Goal: Answer question/provide support

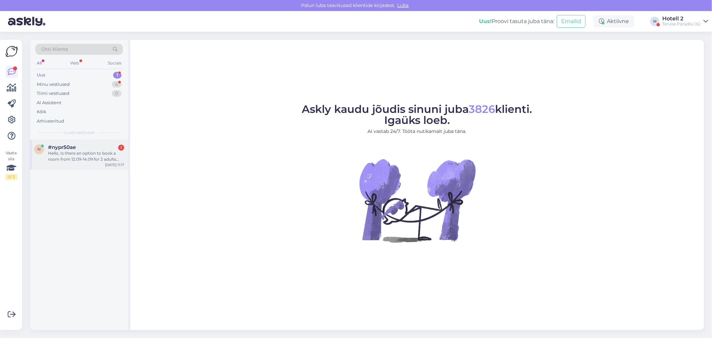
click at [69, 166] on div "n #nypr50ae 1 Hello, Is there an option to book a room from 12.09-14.09 for 2 a…" at bounding box center [79, 155] width 98 height 30
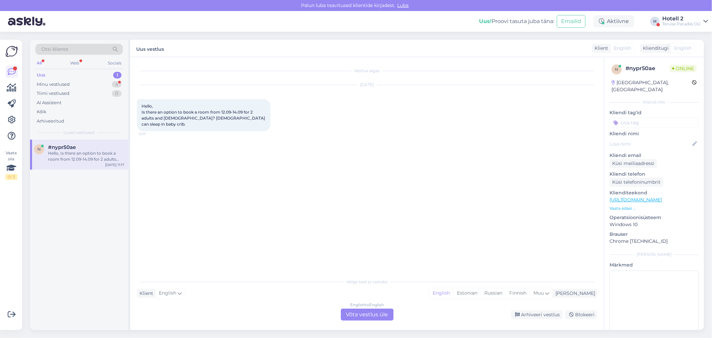
click at [72, 161] on div "Hello, Is there an option to book a room from 12.09-14.09 for 2 adults and 3yea…" at bounding box center [86, 156] width 76 height 12
click at [98, 80] on div "Minu vestlused 4" at bounding box center [78, 84] width 87 height 9
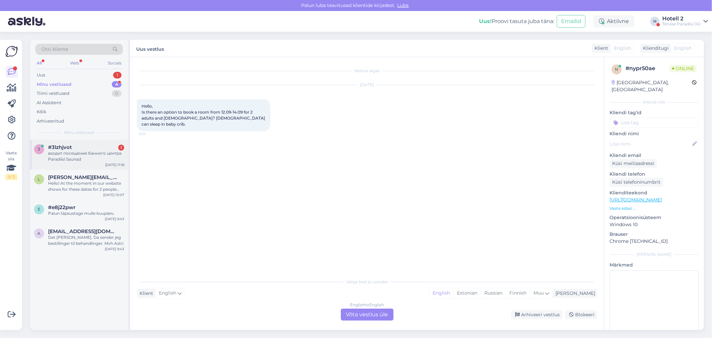
click at [82, 160] on div "входит посещение банного центра Paradiisi Saunad" at bounding box center [86, 156] width 76 height 12
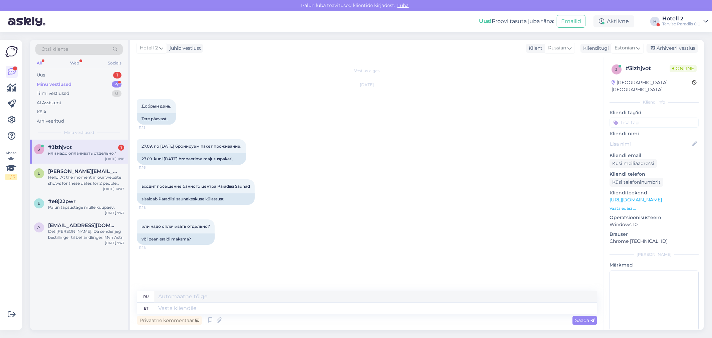
click at [513, 269] on div "Vestlus algas Sep 11 2025 Добрый день, 11:15 Tere päevast, 27.09. по 28.09.2025…" at bounding box center [370, 174] width 466 height 221
click at [77, 154] on div "или надо оплачивать отдельно?" at bounding box center [86, 153] width 76 height 6
click at [78, 172] on span "linda.bortnikova@gmail.com" at bounding box center [82, 171] width 69 height 6
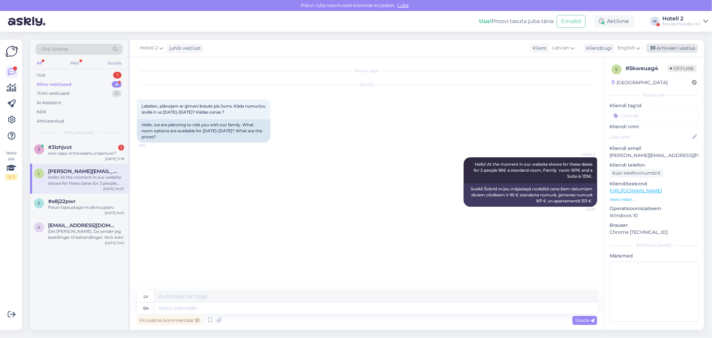
click at [669, 49] on div "Arhiveeri vestlus" at bounding box center [672, 48] width 51 height 9
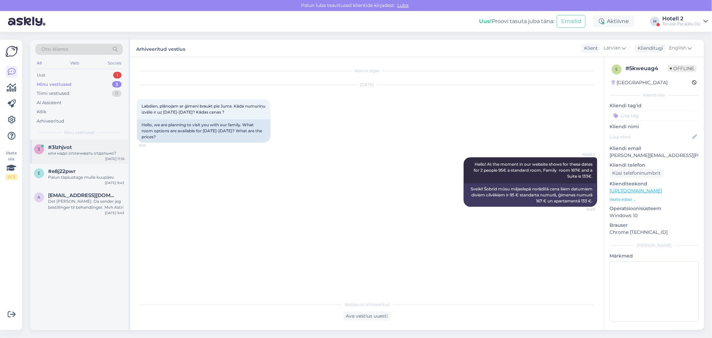
click at [98, 154] on div "или надо оплачивать отдельно?" at bounding box center [86, 153] width 76 height 6
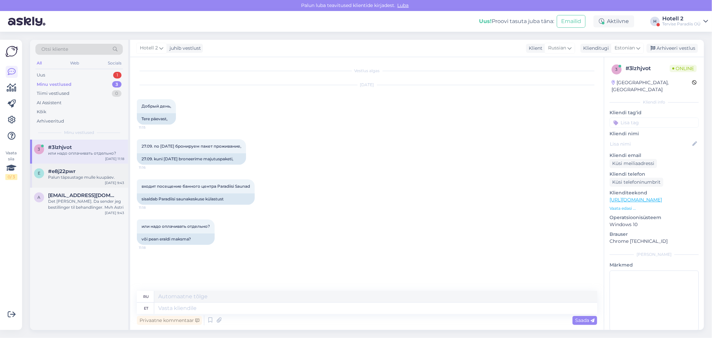
click at [77, 172] on div "#e8j22pwr" at bounding box center [86, 171] width 76 height 6
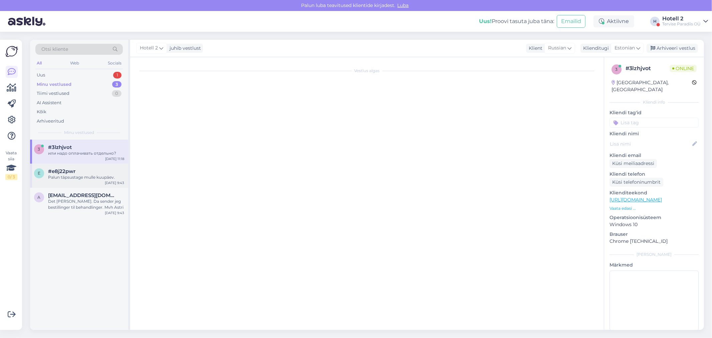
scroll to position [101, 0]
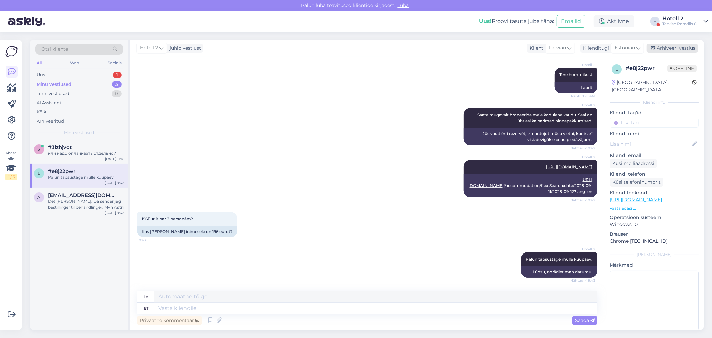
click at [681, 49] on div "Arhiveeri vestlus" at bounding box center [672, 48] width 51 height 9
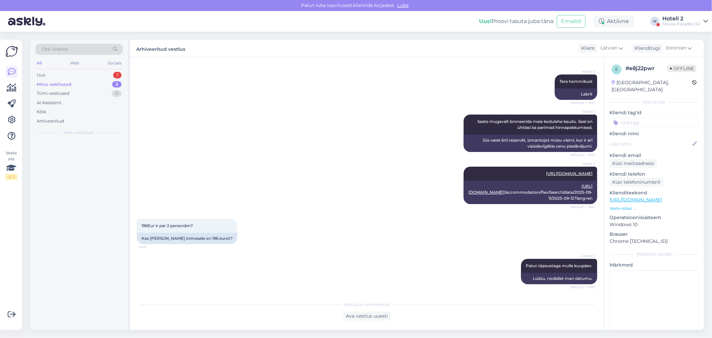
scroll to position [94, 0]
click at [99, 188] on div "a astrifurre@getmail.no Det er fint. Da sender jeg bestillinger til behandlinge…" at bounding box center [79, 179] width 98 height 30
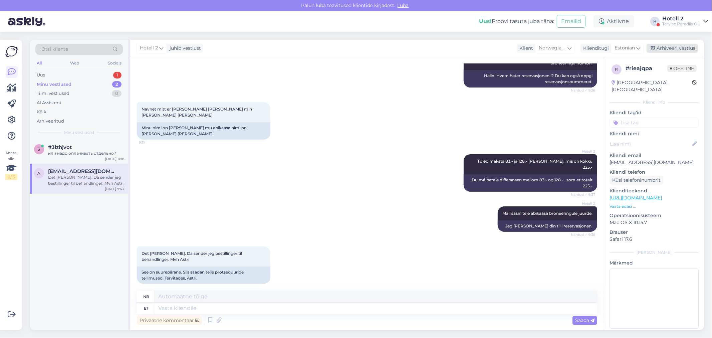
click at [675, 47] on div "Arhiveeri vestlus" at bounding box center [672, 48] width 51 height 9
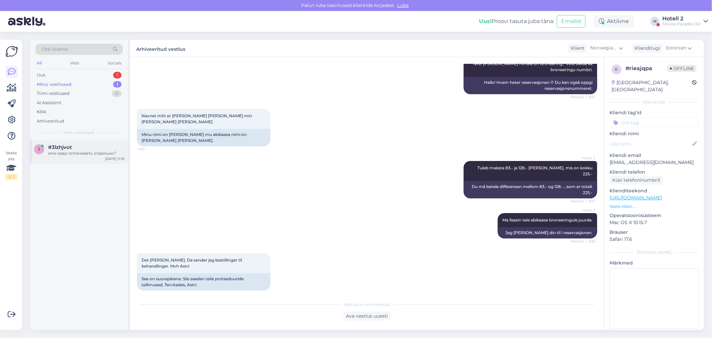
click at [79, 155] on div "или надо оплачивать отдельно?" at bounding box center [86, 153] width 76 height 6
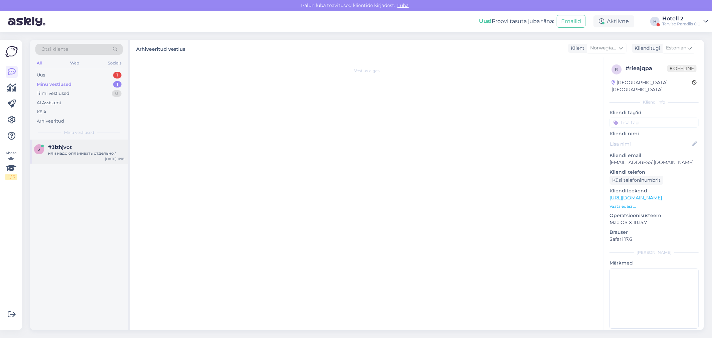
scroll to position [0, 0]
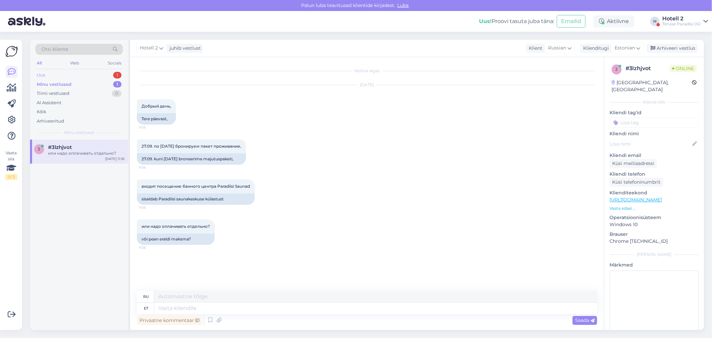
click at [81, 76] on div "Uus 1" at bounding box center [78, 74] width 87 height 9
drag, startPoint x: 62, startPoint y: 152, endPoint x: 66, endPoint y: 152, distance: 4.0
click at [63, 152] on div "Hello, Is there an option to book a room from 12.09-14.09 for 2 adults and 3yea…" at bounding box center [86, 156] width 76 height 12
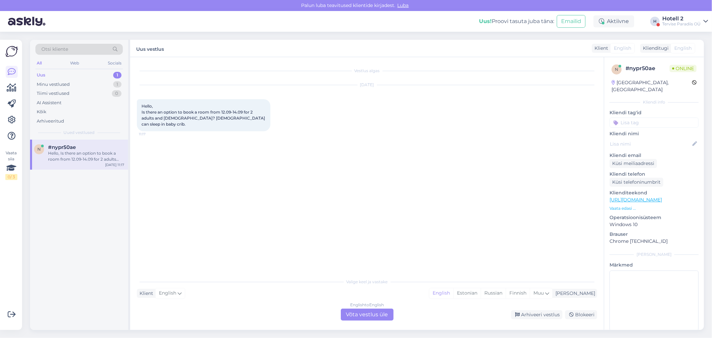
click at [358, 316] on div "English to English Võta vestlus üle" at bounding box center [367, 314] width 53 height 12
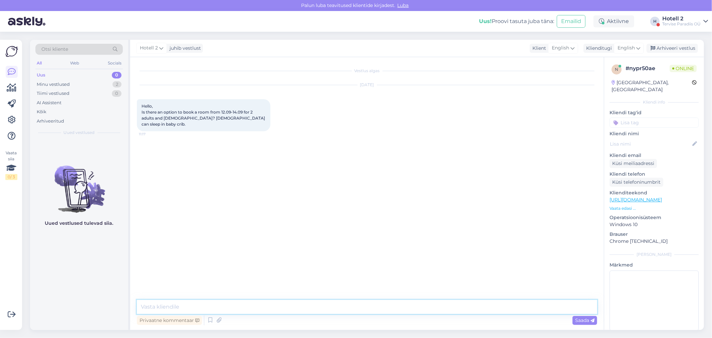
click at [167, 305] on textarea at bounding box center [367, 307] width 460 height 14
type textarea "Hello!"
type textarea "You can book a standard room for 2 nights in our website for 470€."
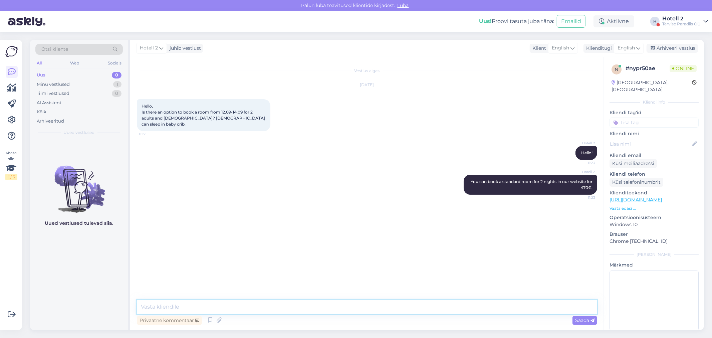
paste textarea "https://terviseparadiis.ee/broneeri/#!/accommodation/search/date/2025-09-12/202…"
type textarea "https://terviseparadiis.ee/broneeri/#!/accommodation/search/date/2025-09-12/202…"
click at [668, 51] on div "Arhiveeri vestlus" at bounding box center [672, 48] width 51 height 9
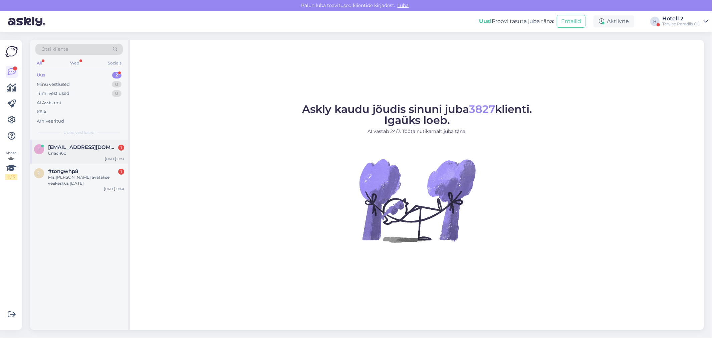
click at [64, 157] on div "i [EMAIL_ADDRESS][DOMAIN_NAME] 1 Спасибо [DATE] 11:41" at bounding box center [79, 152] width 98 height 24
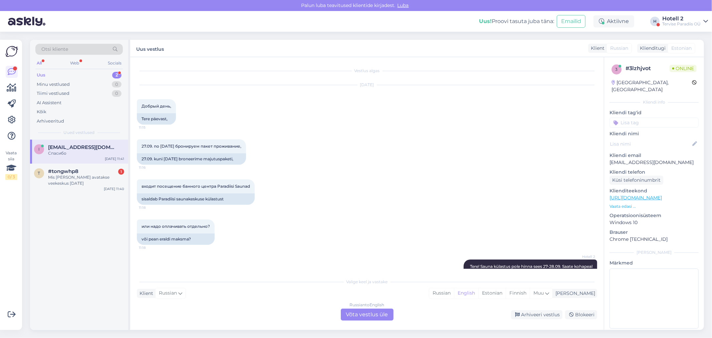
scroll to position [115, 0]
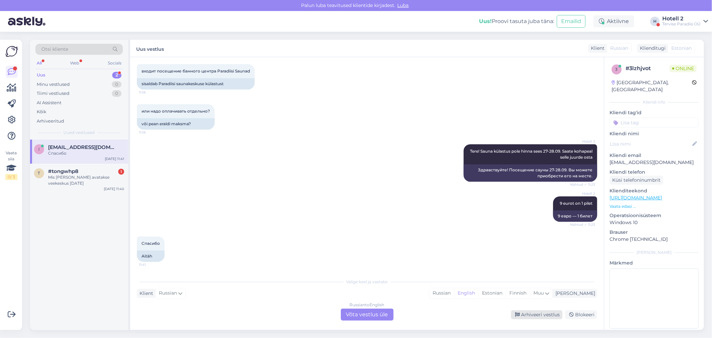
click at [552, 316] on div "Arhiveeri vestlus" at bounding box center [536, 314] width 51 height 9
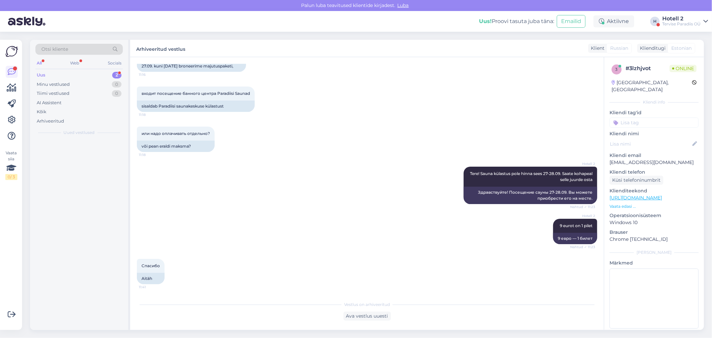
scroll to position [92, 0]
click at [49, 148] on span "#tongwhp8" at bounding box center [63, 147] width 30 height 6
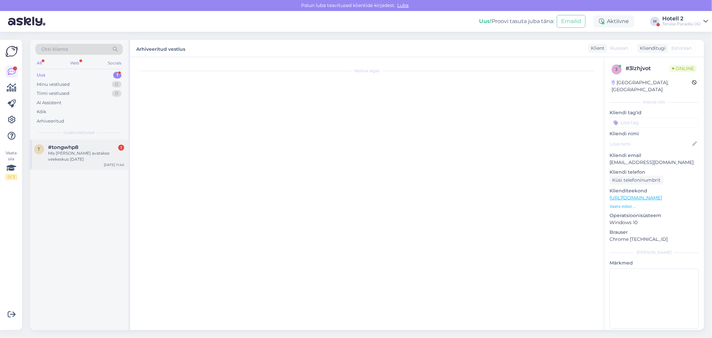
scroll to position [0, 0]
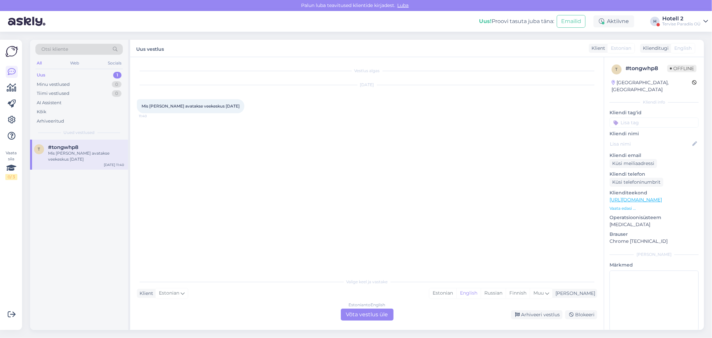
click at [354, 315] on div "Estonian to English Võta vestlus üle" at bounding box center [367, 314] width 53 height 12
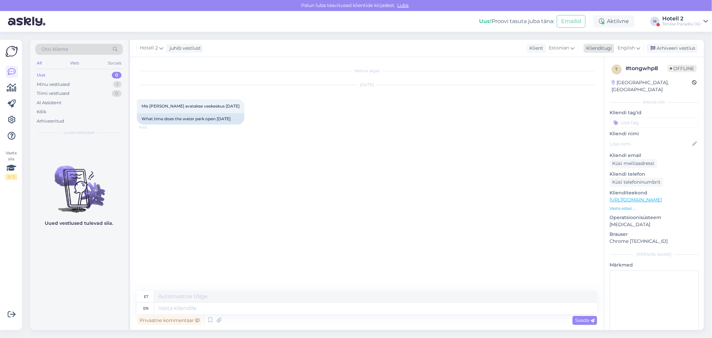
click at [628, 45] on span "English" at bounding box center [626, 47] width 17 height 7
type input "es"
drag, startPoint x: 598, startPoint y: 89, endPoint x: 572, endPoint y: 109, distance: 32.2
click at [598, 89] on link "Estonian" at bounding box center [613, 88] width 73 height 11
click at [146, 302] on textarea at bounding box center [367, 307] width 460 height 14
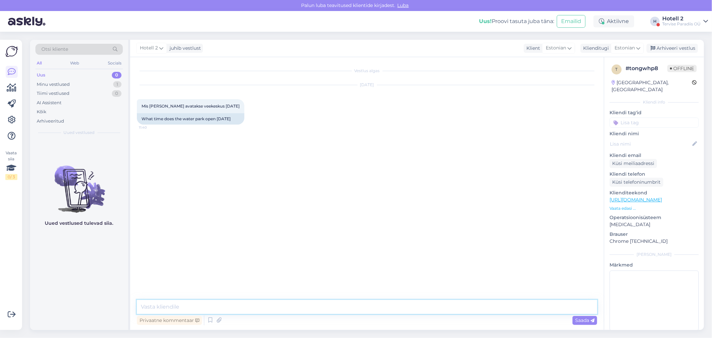
type textarea "e"
click at [202, 306] on textarea "Veekeskus avatakse" at bounding box center [367, 307] width 460 height 14
type textarea "Veekeskus avatakse [PERSON_NAME] 12"
click at [672, 48] on div "Arhiveeri vestlus" at bounding box center [672, 48] width 51 height 9
